Goal: Task Accomplishment & Management: Use online tool/utility

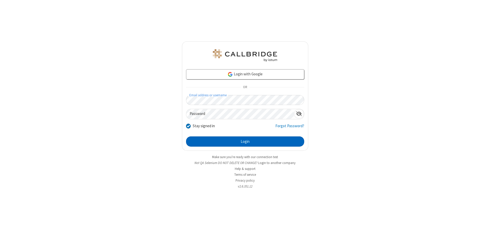
click at [245, 141] on button "Login" at bounding box center [245, 141] width 118 height 10
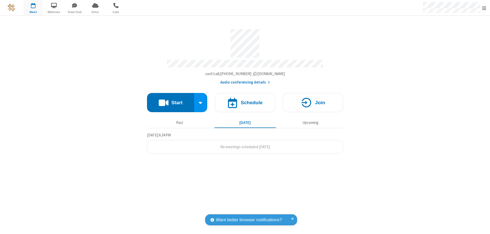
click at [171, 100] on button "Start" at bounding box center [170, 102] width 47 height 19
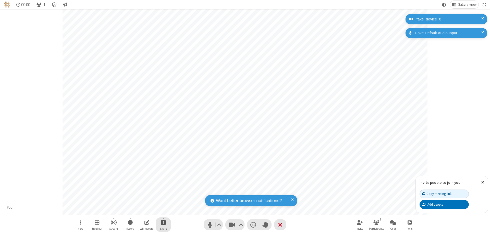
click at [163, 222] on span "Start sharing" at bounding box center [163, 222] width 5 height 6
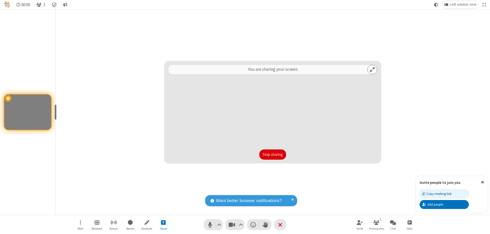
click at [273, 154] on button "Stop sharing" at bounding box center [272, 154] width 27 height 10
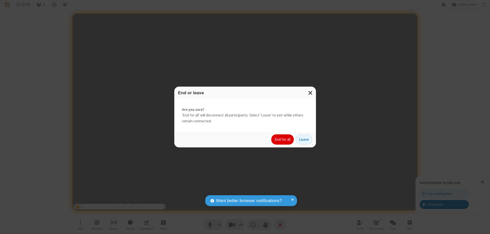
click at [283, 139] on button "End for all" at bounding box center [282, 139] width 22 height 10
